Goal: Navigation & Orientation: Find specific page/section

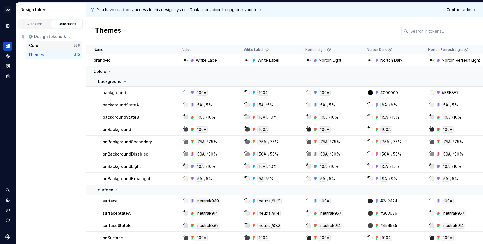
click at [36, 44] on div ".Core" at bounding box center [33, 46] width 10 height 6
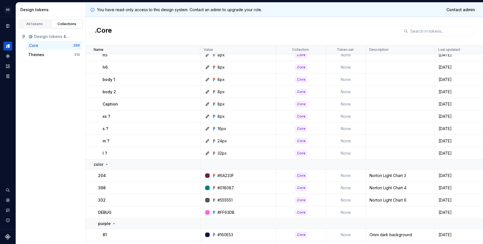
scroll to position [779, 0]
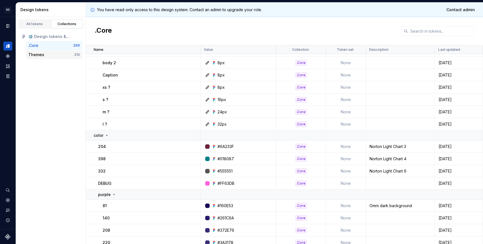
click at [34, 54] on div "Themes" at bounding box center [36, 55] width 16 height 6
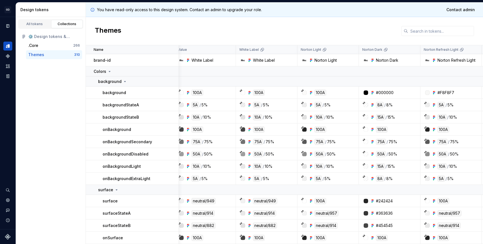
scroll to position [0, 5]
click at [109, 71] on icon at bounding box center [109, 71] width 1 height 1
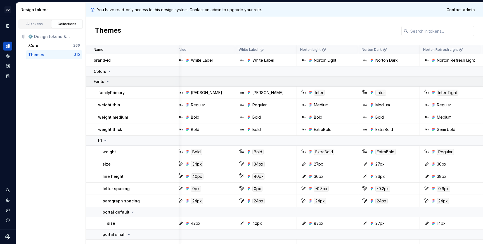
click at [107, 82] on icon at bounding box center [107, 81] width 4 height 4
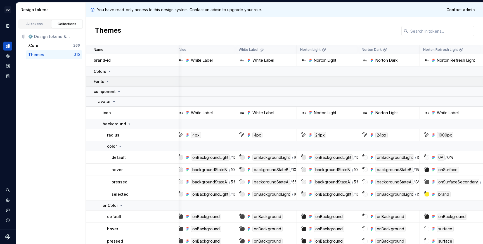
click at [108, 81] on icon at bounding box center [107, 81] width 1 height 1
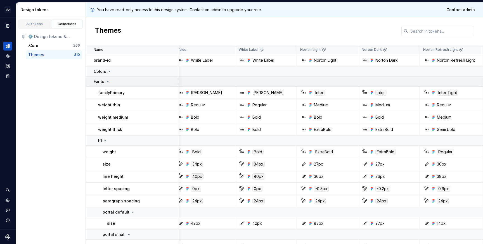
click at [98, 82] on p "Fonts" at bounding box center [99, 82] width 11 height 6
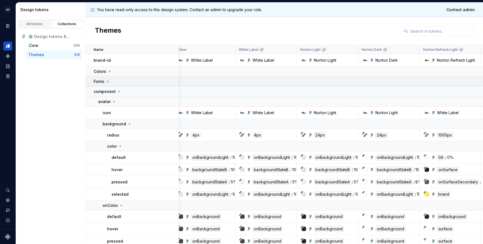
click at [98, 82] on p "Fonts" at bounding box center [99, 82] width 11 height 6
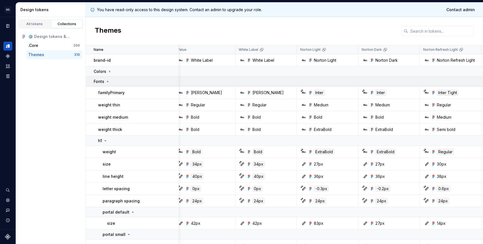
click at [124, 80] on div "Fonts" at bounding box center [136, 82] width 85 height 6
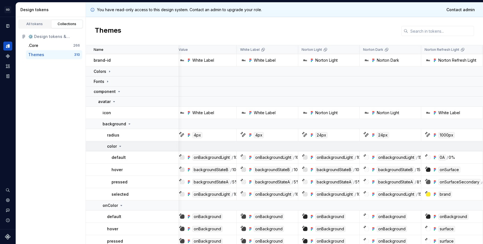
scroll to position [0, 0]
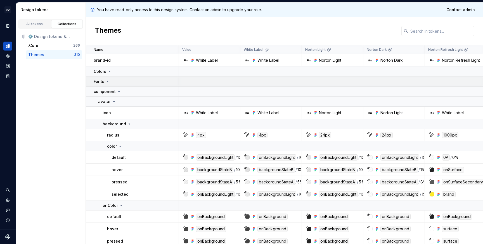
click at [105, 79] on div "Fonts" at bounding box center [102, 82] width 16 height 6
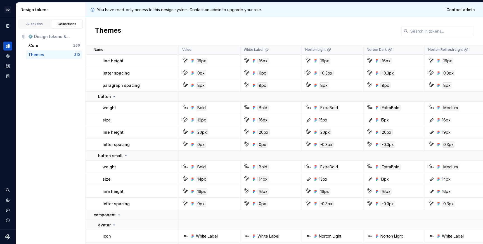
scroll to position [736, 0]
